Goal: Find specific page/section: Find specific page/section

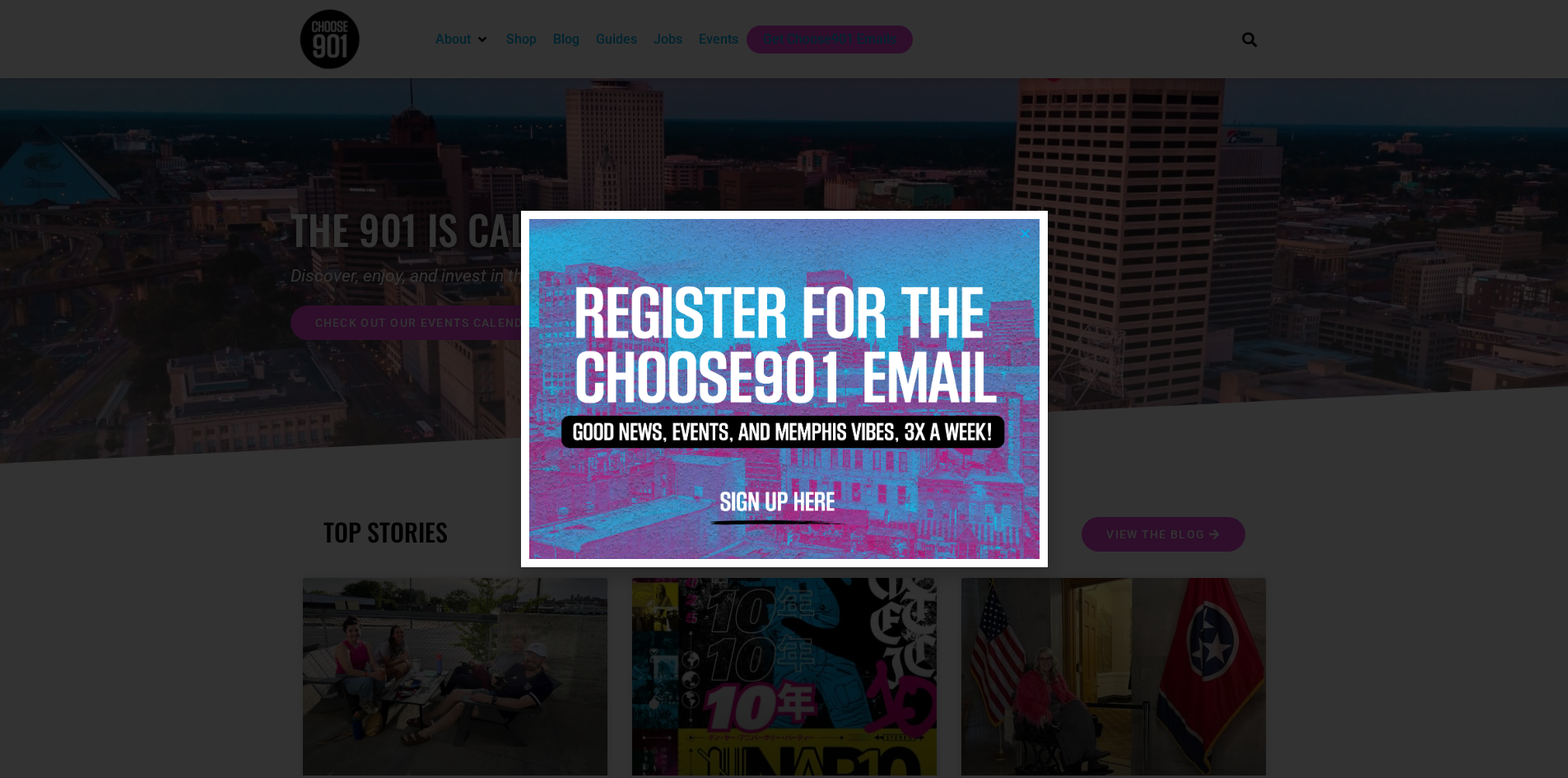
click at [1269, 339] on div at bounding box center [784, 389] width 1568 height 778
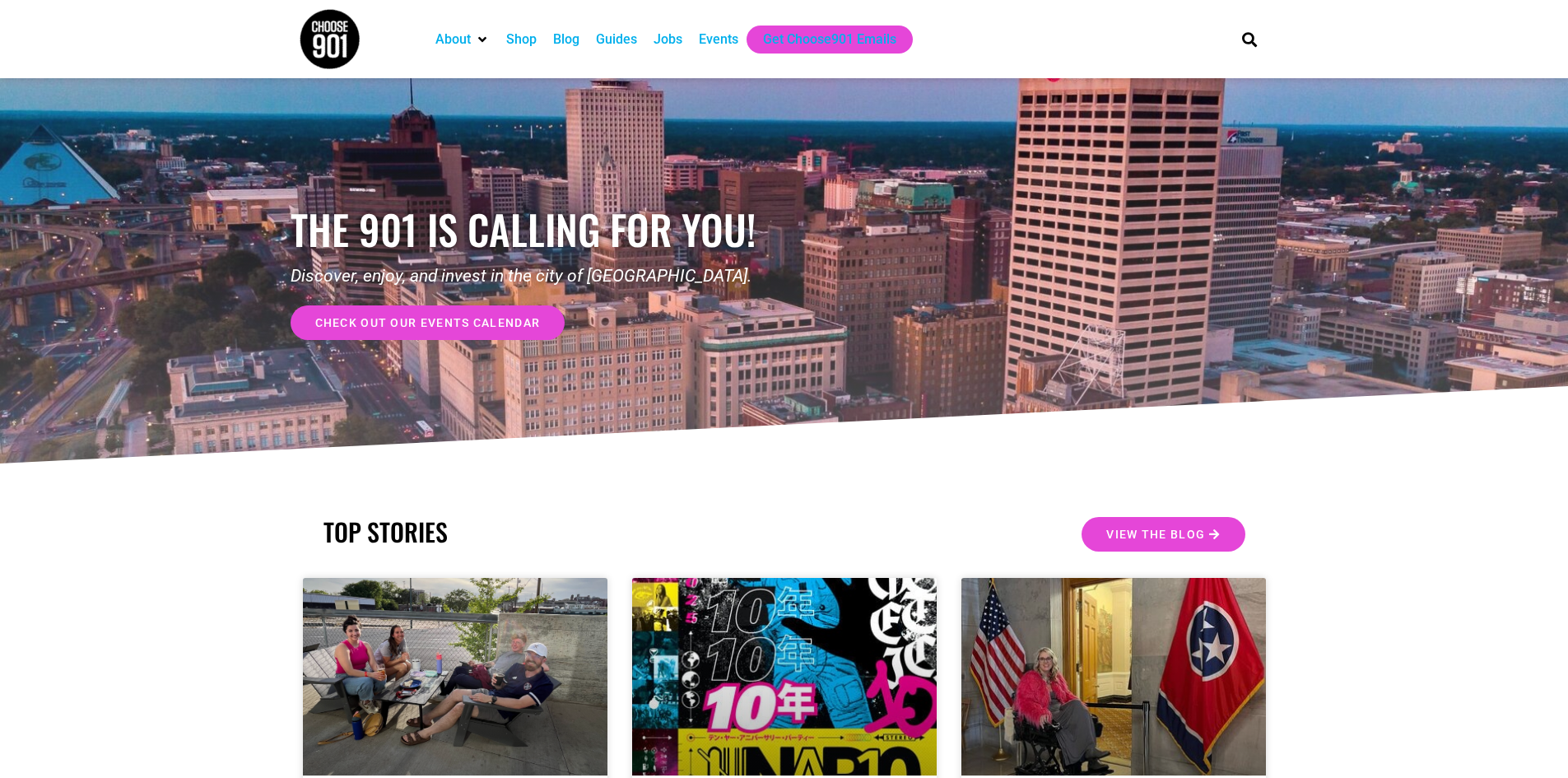
click at [671, 42] on div "Jobs" at bounding box center [667, 40] width 29 height 19
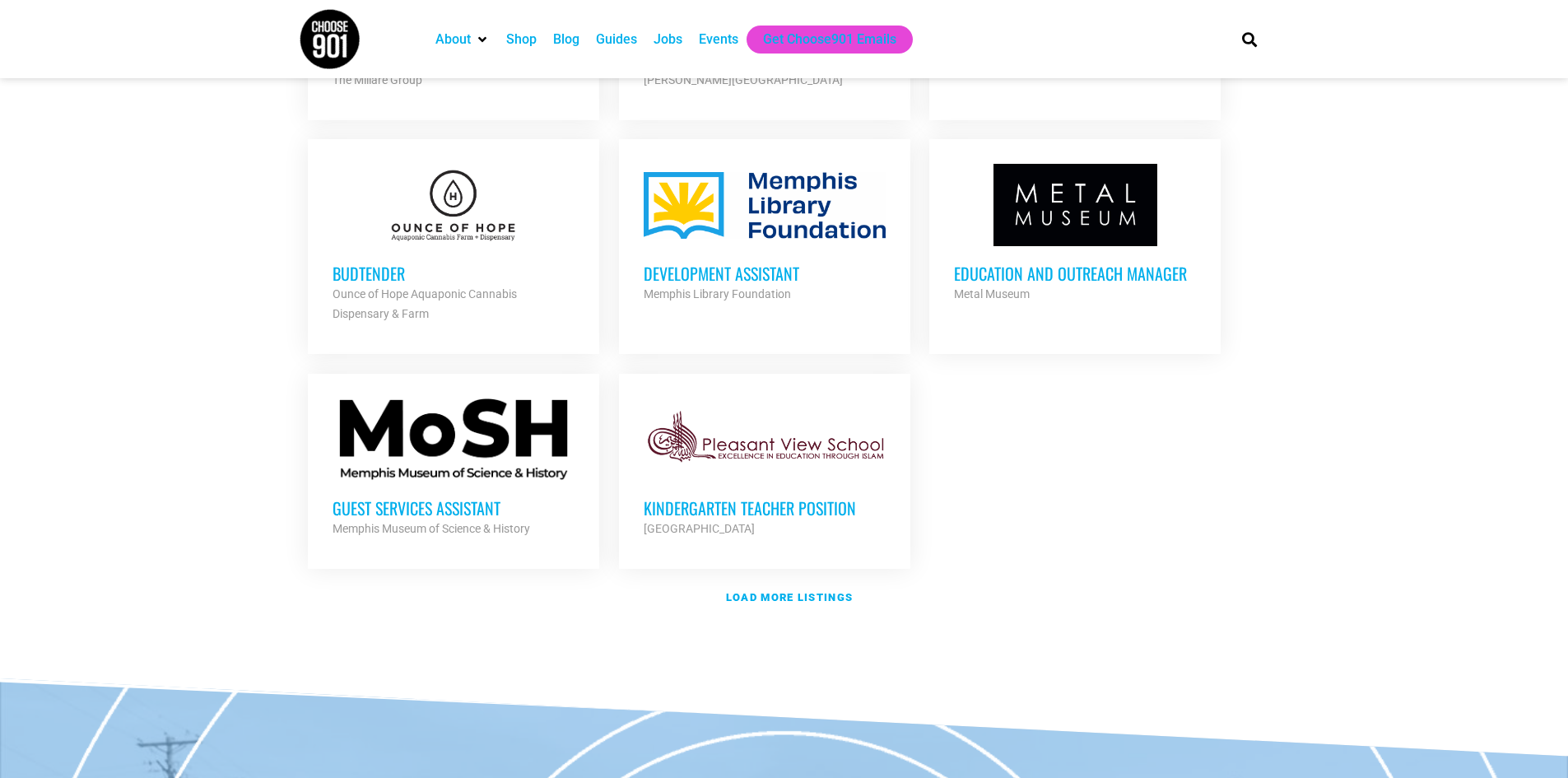
scroll to position [1802, 0]
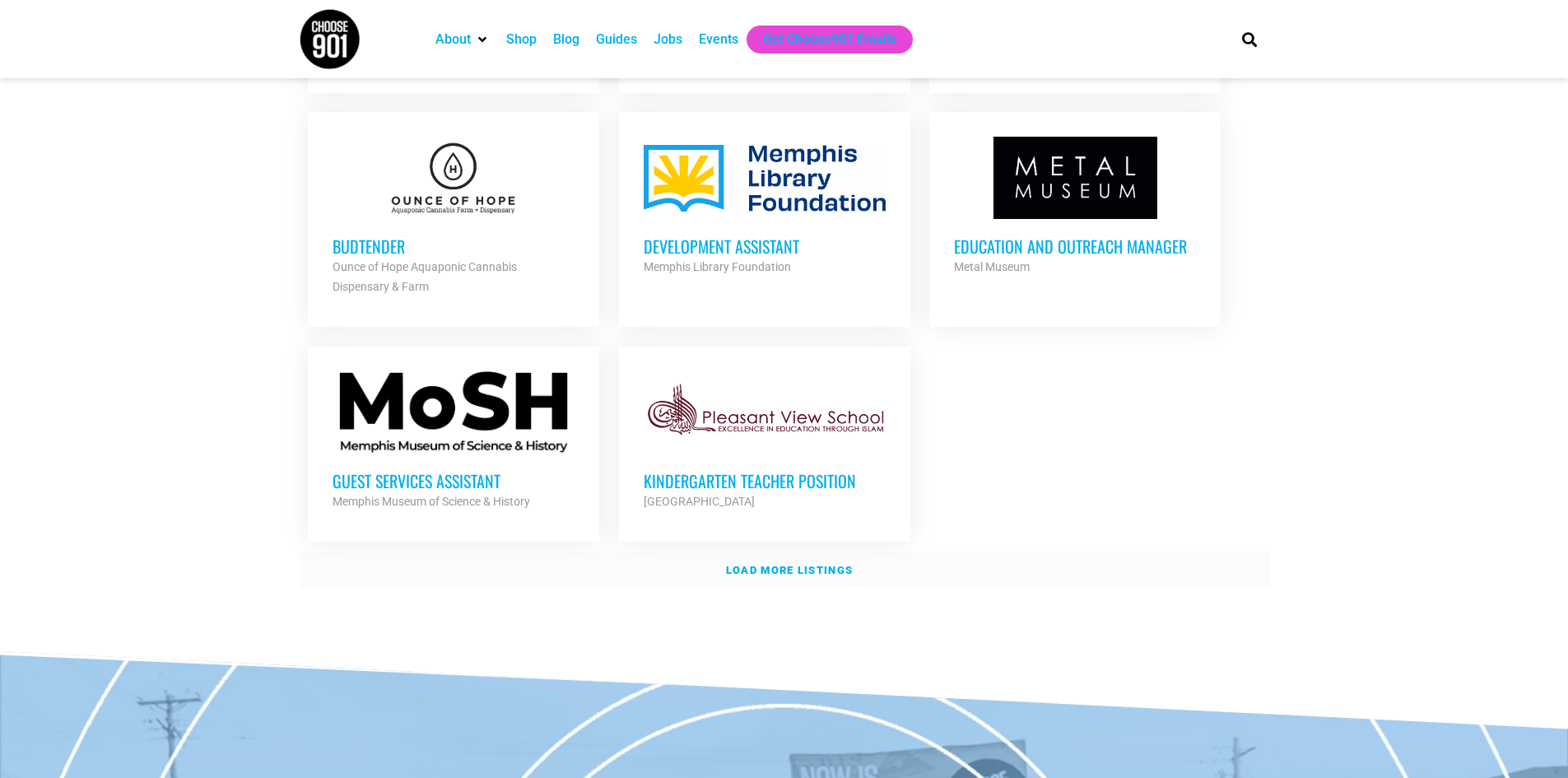
click at [770, 567] on strong "Load more listings" at bounding box center [788, 570] width 126 height 12
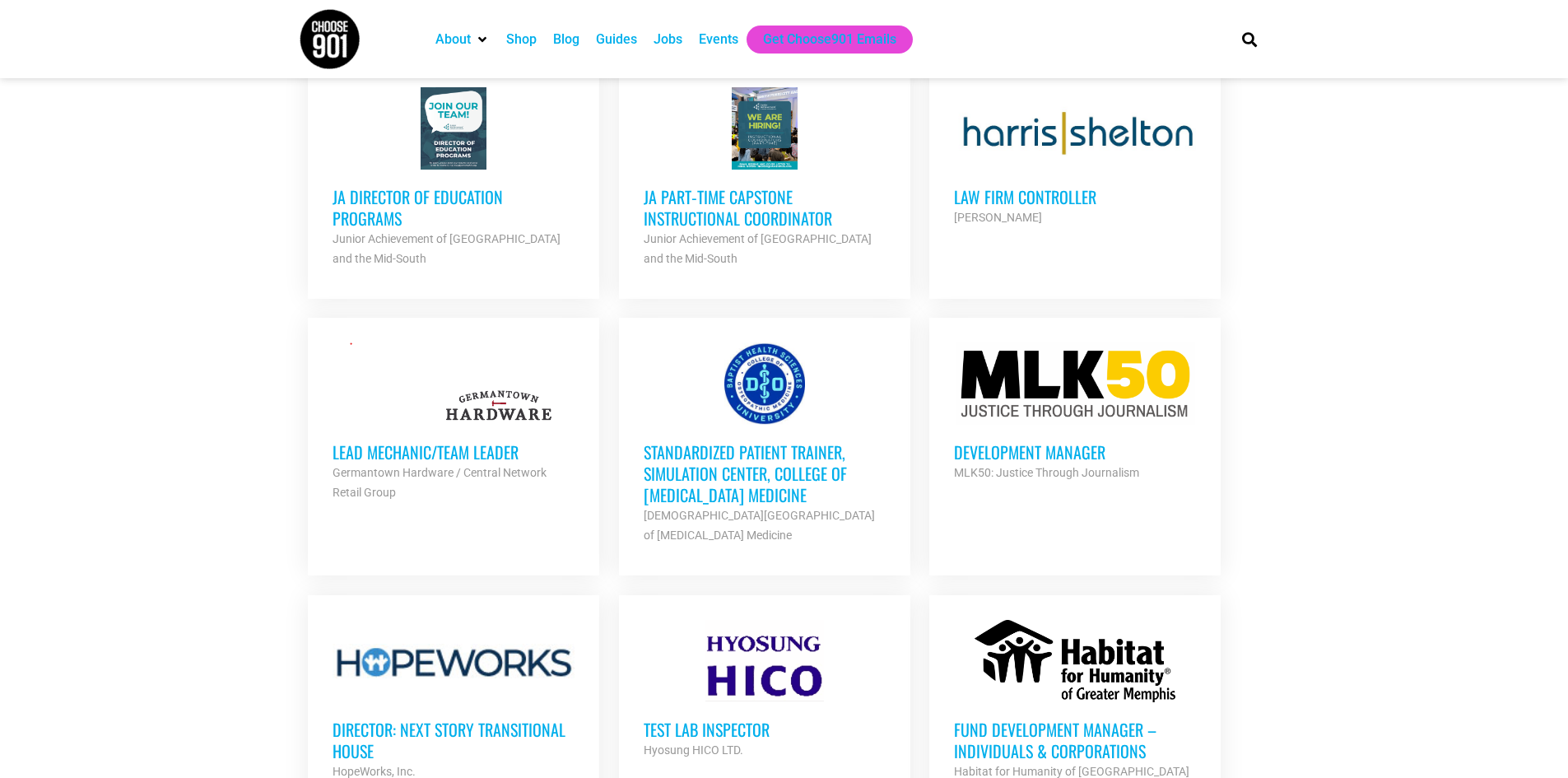
scroll to position [2538, 0]
